Goal: Download file/media

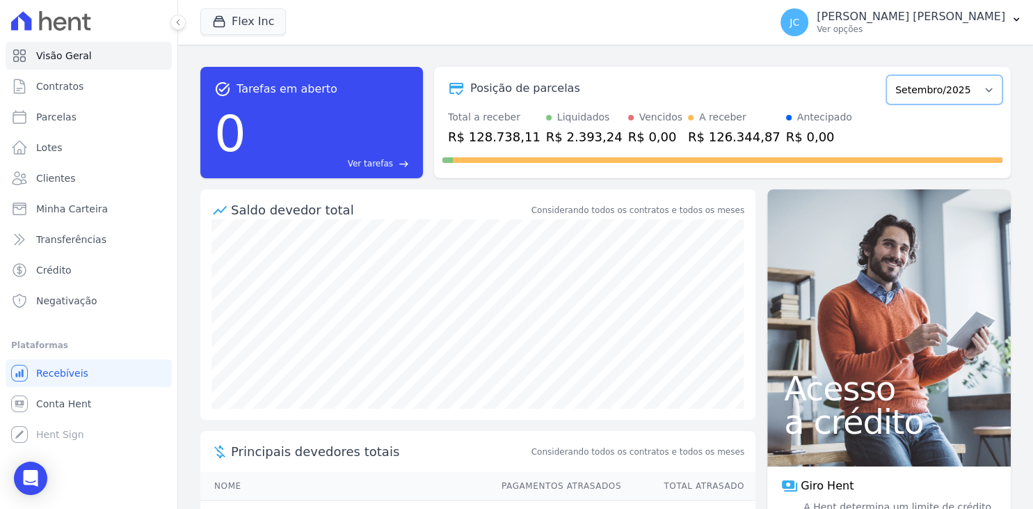
click at [886, 75] on select "Julho/2025 Agosto/2025 Setembro/2025 Outubro/2025 Novembro/2025 Dezembro/2025 J…" at bounding box center [944, 89] width 116 height 29
click at [932, 88] on select "Julho/2025 Agosto/2025 Setembro/2025 Outubro/2025 Novembro/2025 Dezembro/2025 J…" at bounding box center [944, 89] width 116 height 29
click at [950, 38] on button "[PERSON_NAME] [PERSON_NAME] Ver opções" at bounding box center [902, 22] width 264 height 39
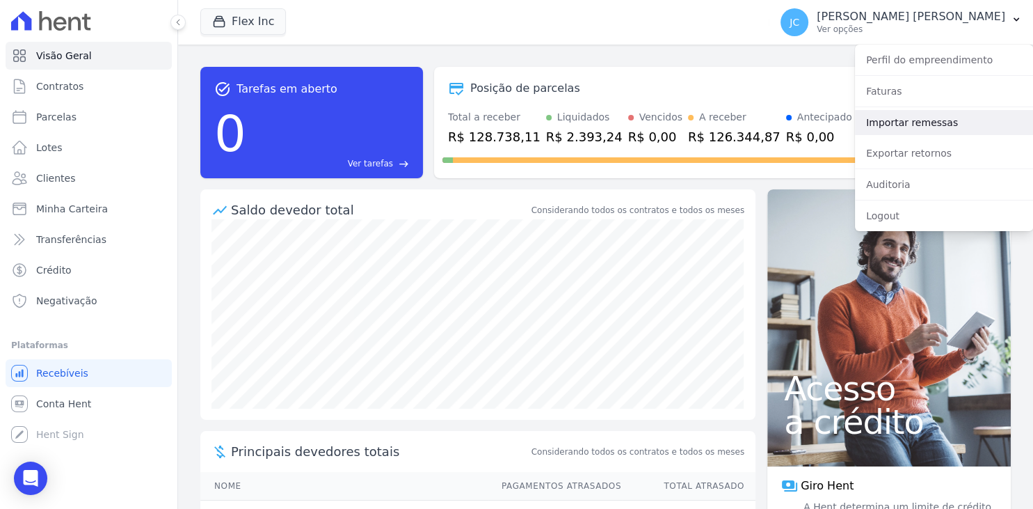
click at [925, 126] on link "Importar remessas" at bounding box center [944, 122] width 178 height 25
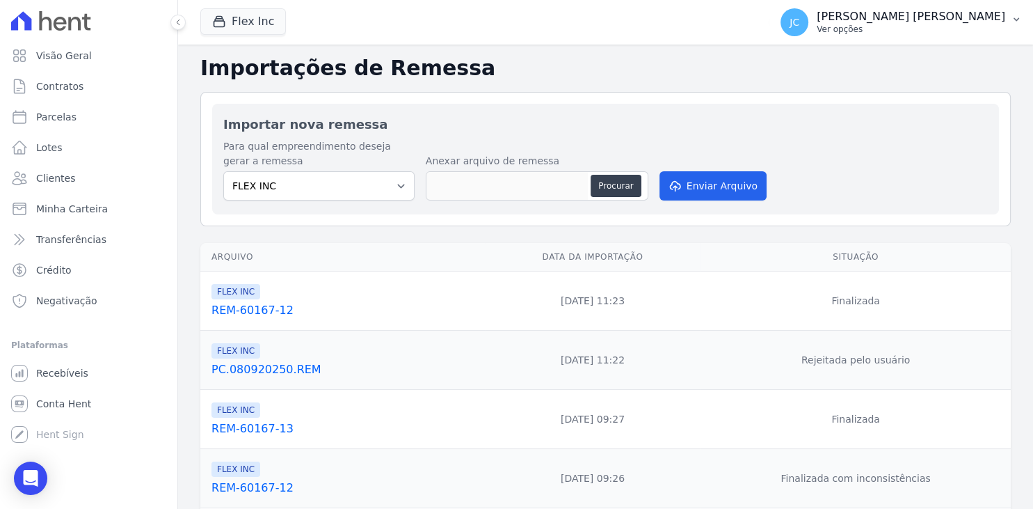
click at [940, 23] on p "[PERSON_NAME] [PERSON_NAME]" at bounding box center [911, 17] width 189 height 14
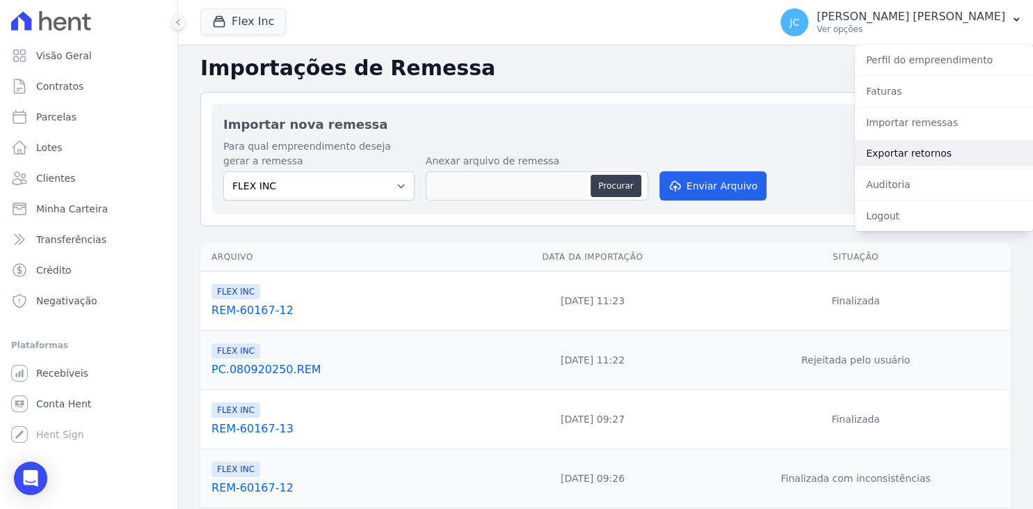
click at [925, 146] on link "Exportar retornos" at bounding box center [944, 153] width 178 height 25
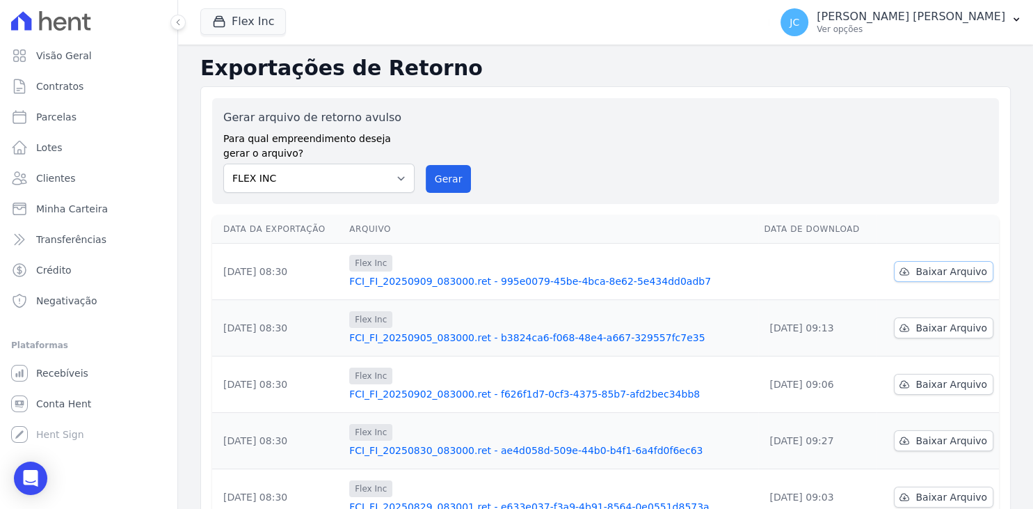
click at [937, 273] on span "Baixar Arquivo" at bounding box center [952, 271] width 72 height 14
